Goal: Information Seeking & Learning: Find specific fact

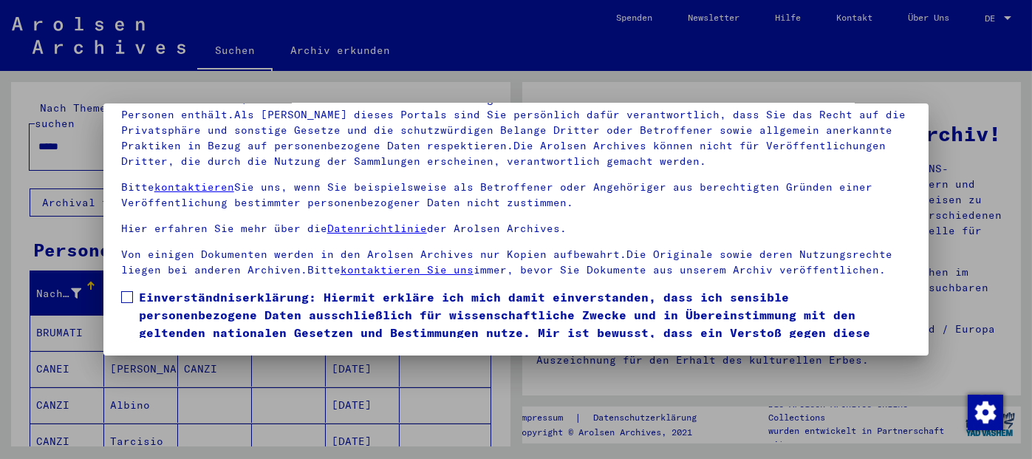
scroll to position [55, 0]
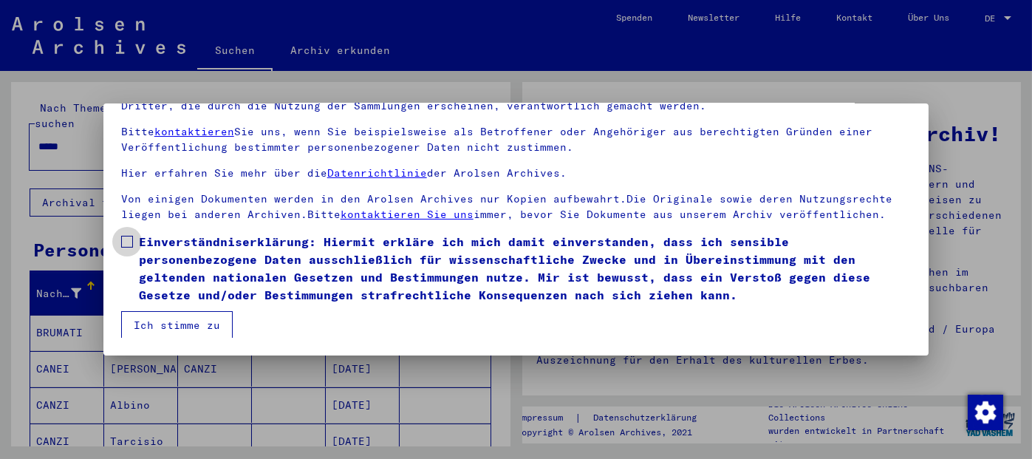
click at [128, 245] on span at bounding box center [127, 242] width 12 height 12
click at [158, 316] on button "Ich stimme zu" at bounding box center [177, 325] width 112 height 28
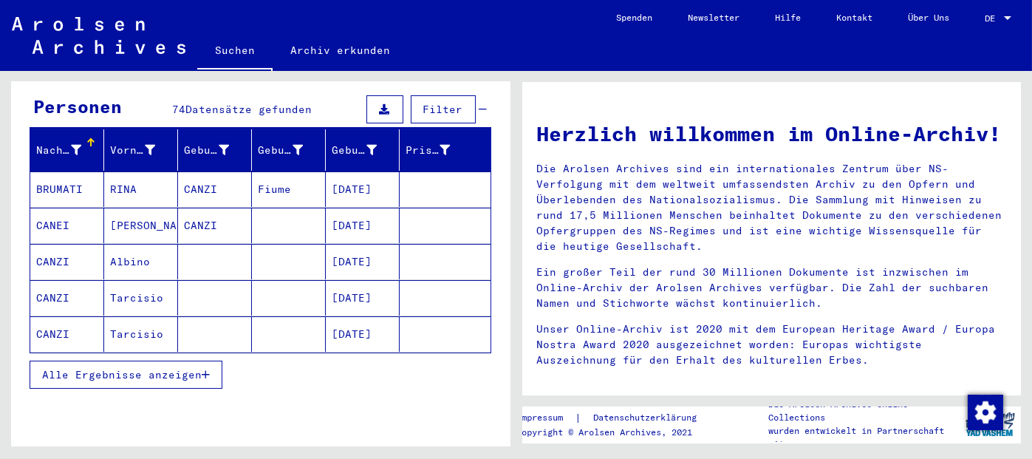
scroll to position [148, 0]
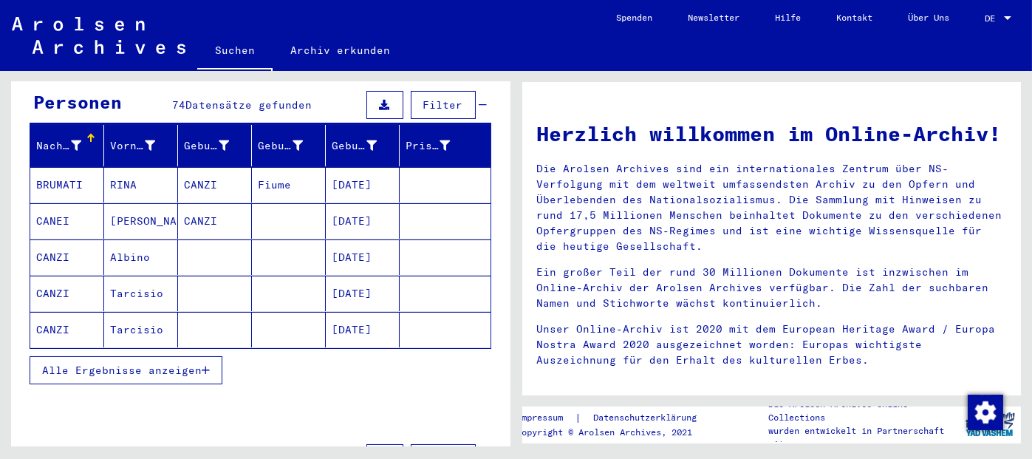
click at [191, 364] on span "Alle Ergebnisse anzeigen" at bounding box center [122, 370] width 160 height 13
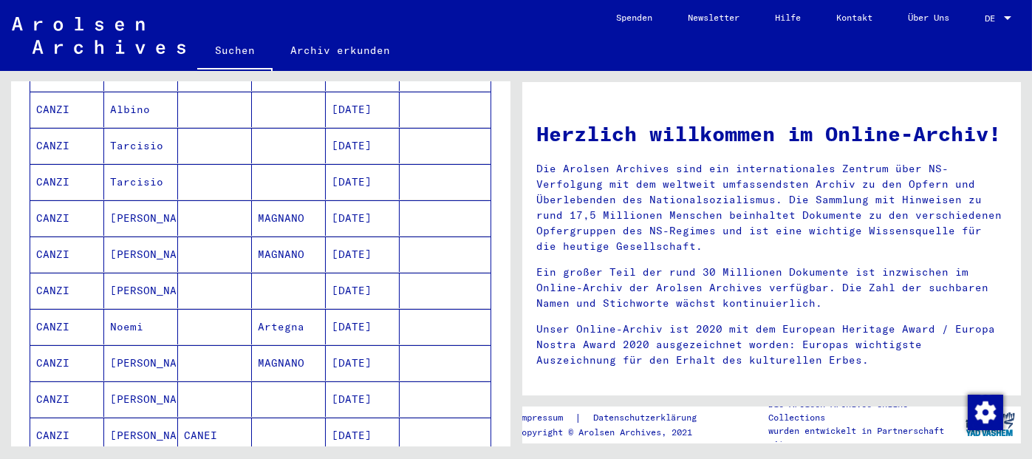
scroll to position [0, 0]
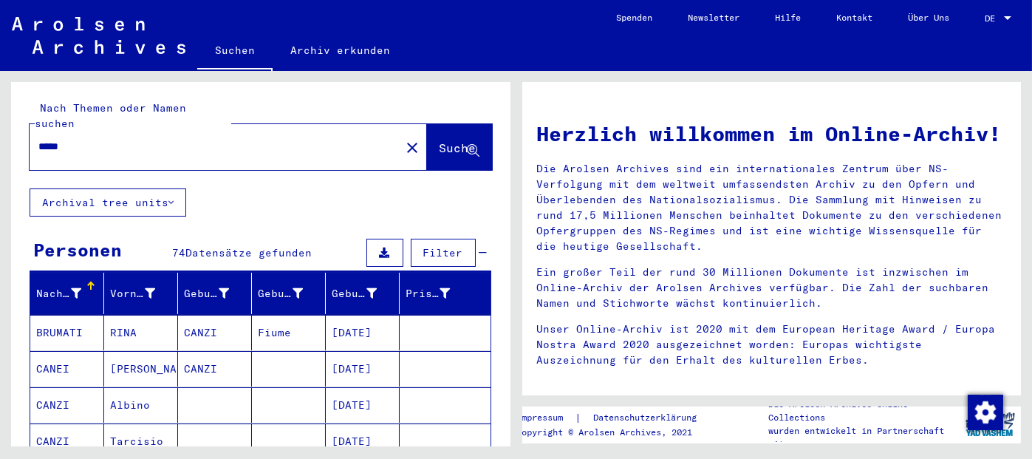
click at [187, 139] on input "*****" at bounding box center [210, 147] width 344 height 16
type input "**********"
click at [440, 140] on span "Suche" at bounding box center [458, 147] width 37 height 15
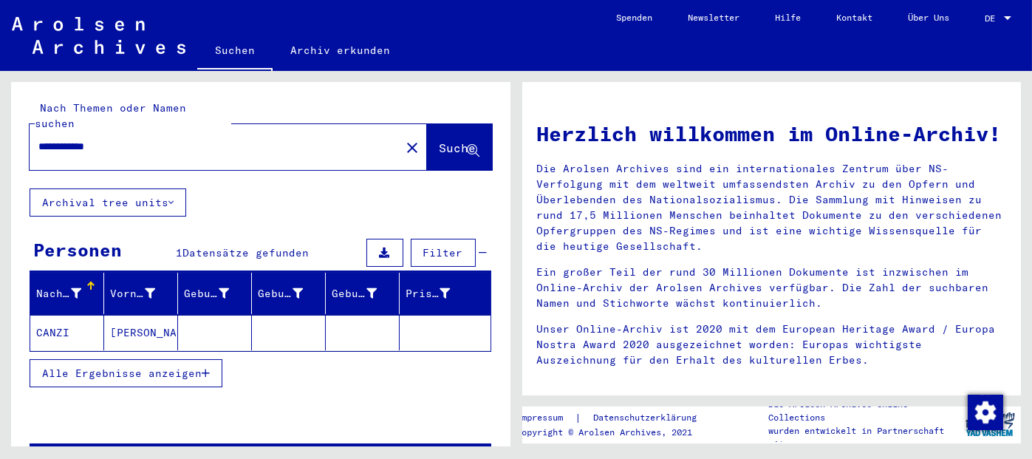
click at [130, 325] on mat-cell "[PERSON_NAME]" at bounding box center [141, 332] width 74 height 35
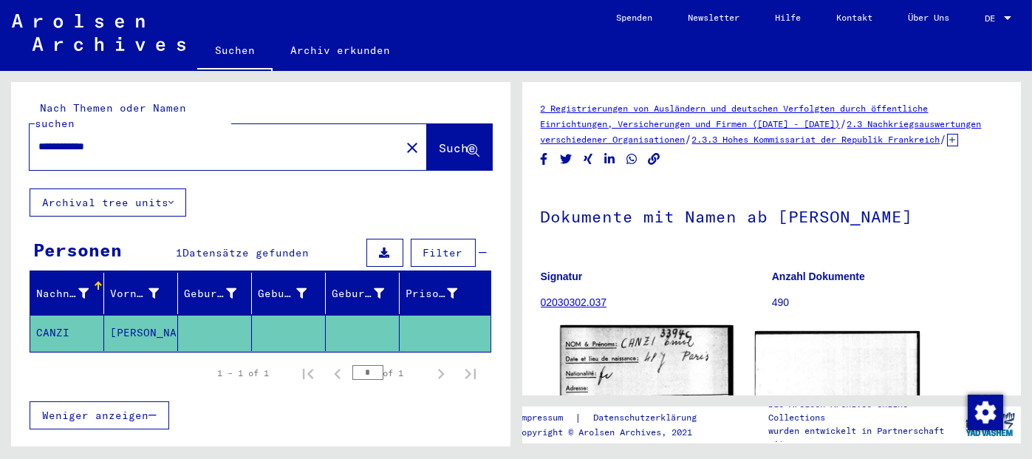
click at [659, 363] on img at bounding box center [646, 440] width 173 height 231
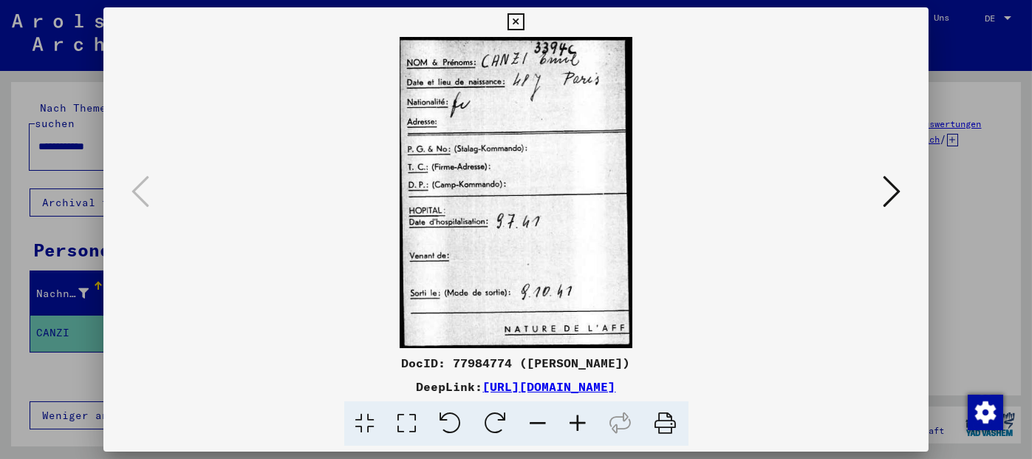
click at [892, 188] on icon at bounding box center [892, 191] width 18 height 35
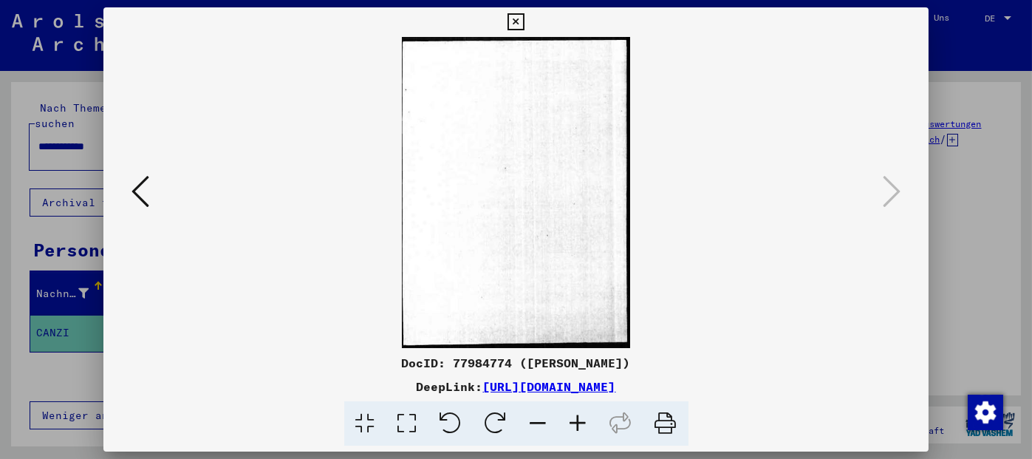
click at [137, 198] on icon at bounding box center [141, 191] width 18 height 35
